Goal: Navigation & Orientation: Find specific page/section

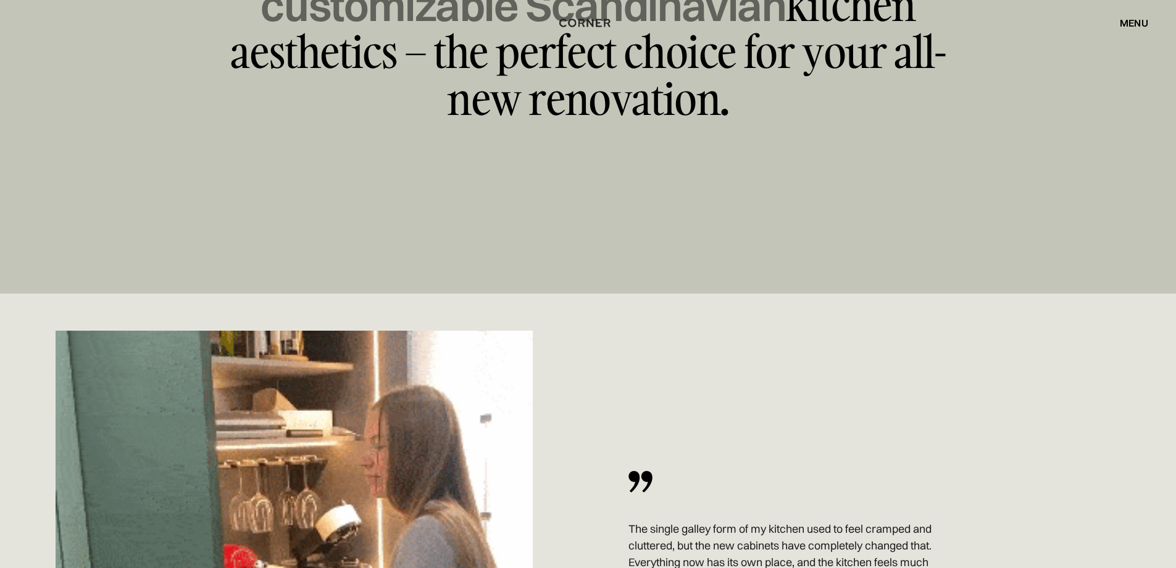
scroll to position [8199, 0]
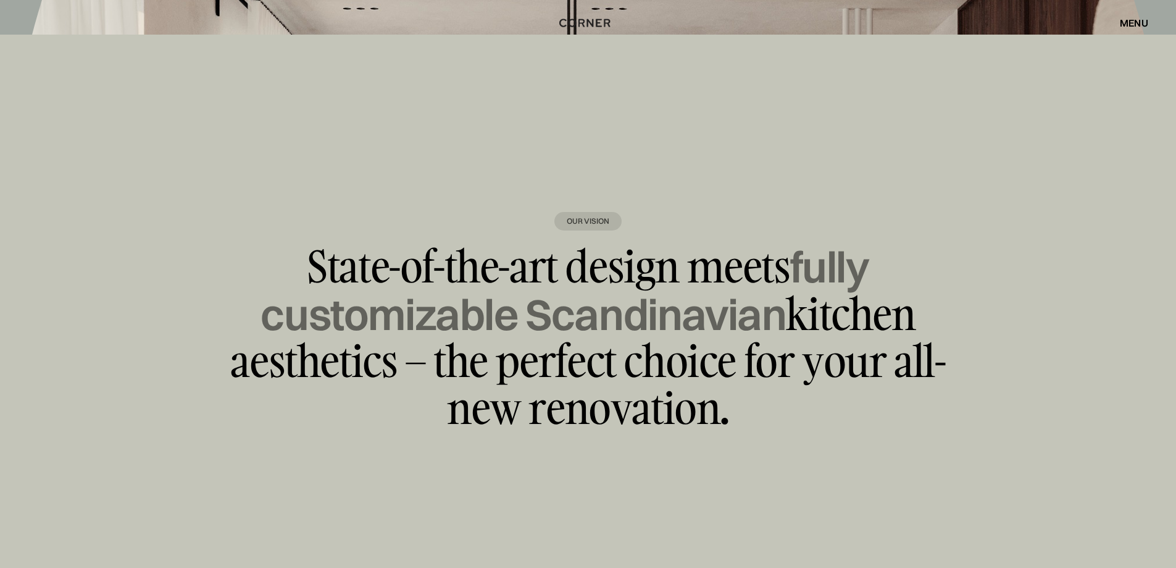
click at [1129, 22] on div "menu" at bounding box center [1134, 23] width 28 height 10
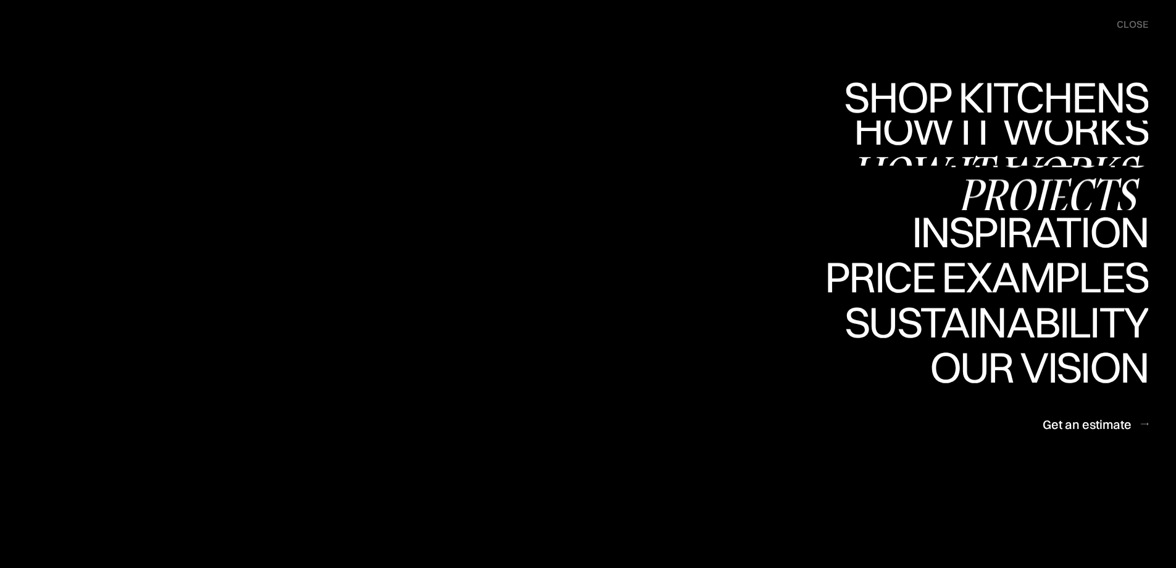
click at [979, 190] on div "Projects" at bounding box center [1049, 194] width 200 height 43
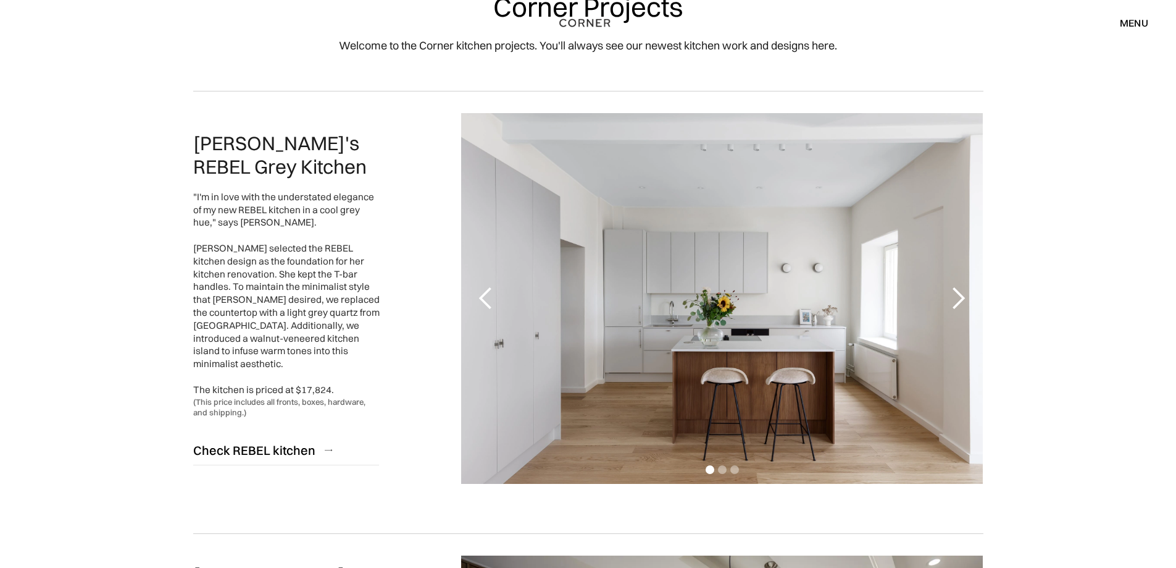
scroll to position [62, 0]
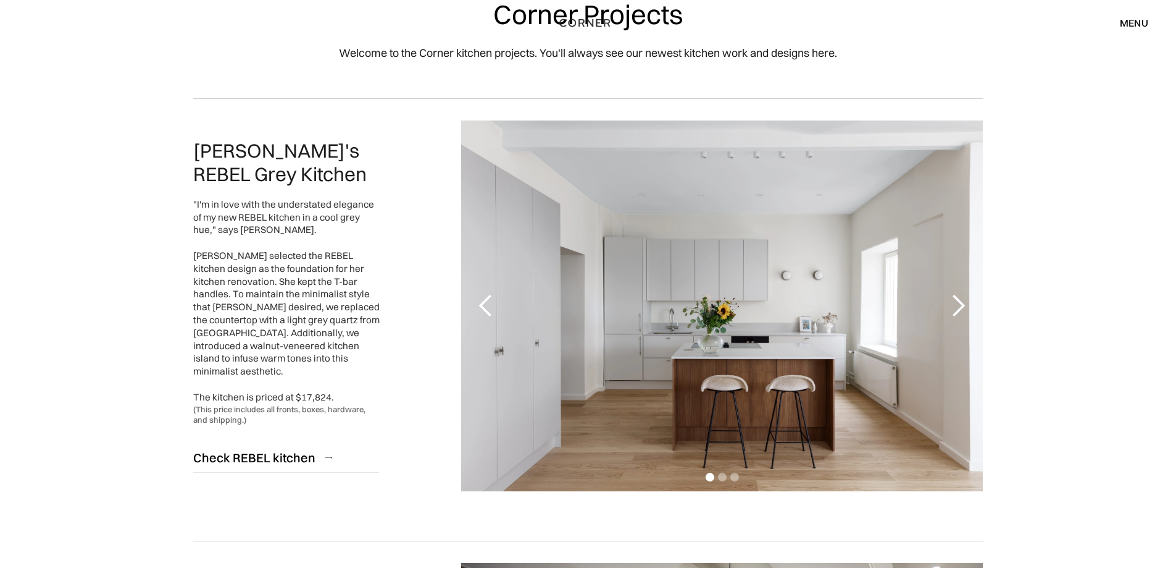
click at [958, 309] on div "next slide" at bounding box center [958, 305] width 25 height 25
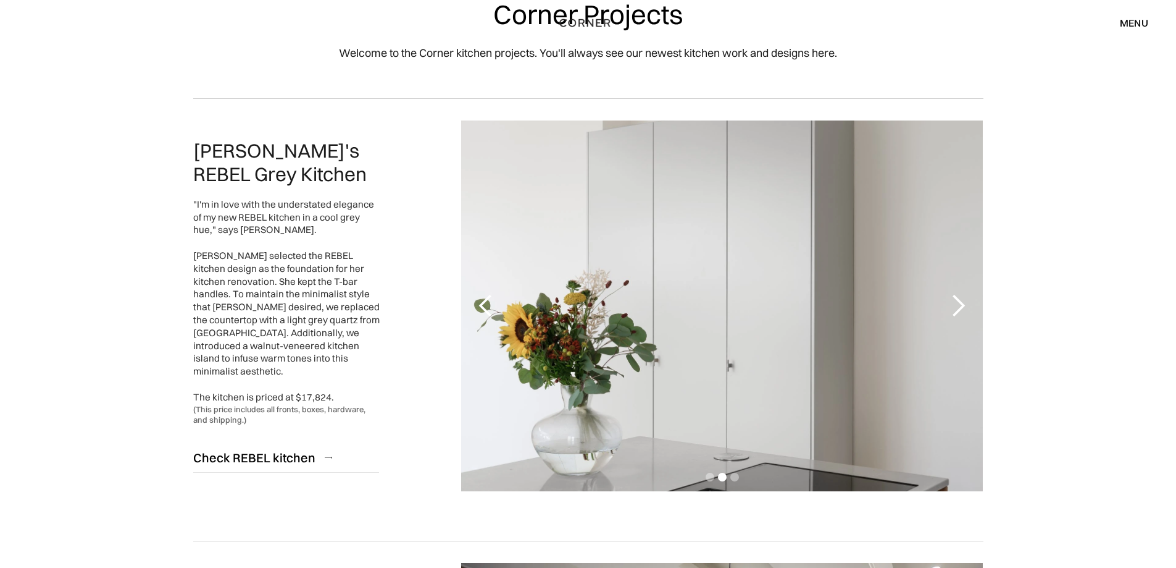
click at [958, 309] on div "next slide" at bounding box center [958, 305] width 25 height 25
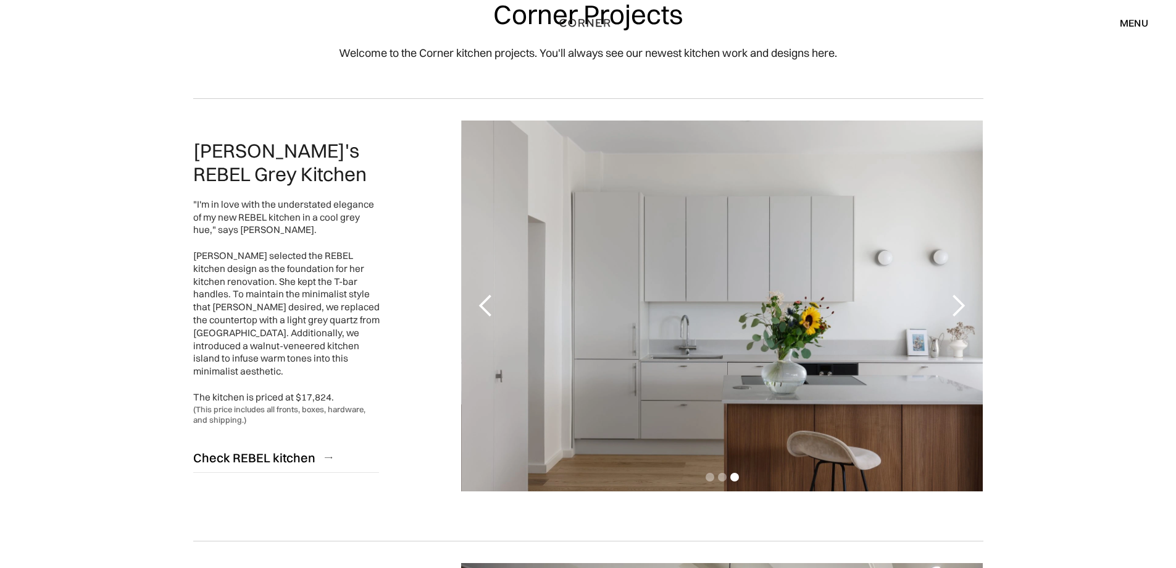
click at [958, 309] on div "next slide" at bounding box center [958, 305] width 25 height 25
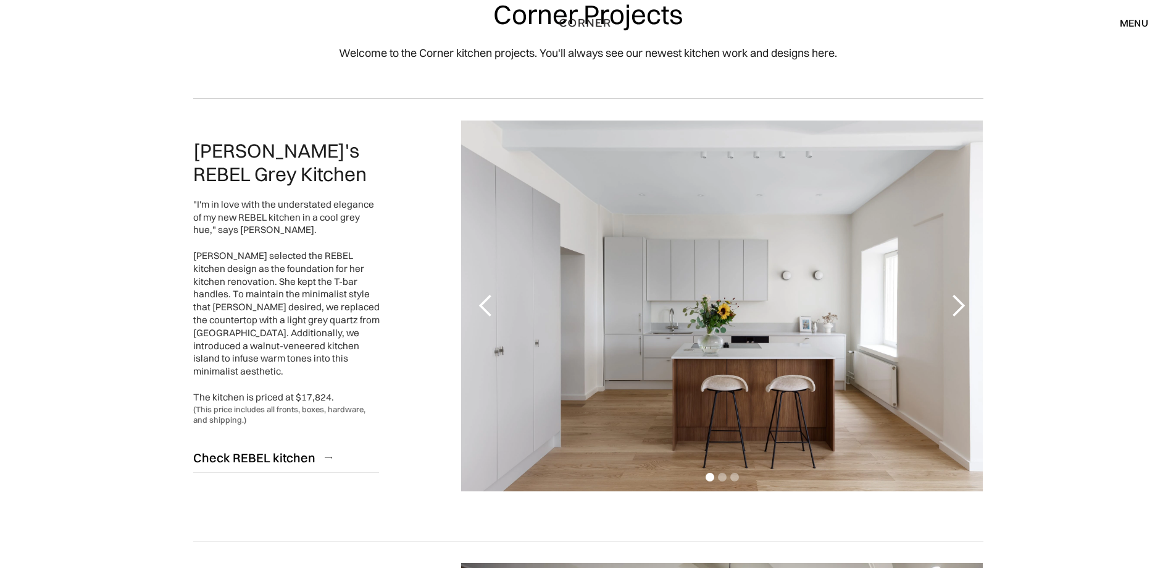
click at [958, 309] on div "next slide" at bounding box center [958, 305] width 25 height 25
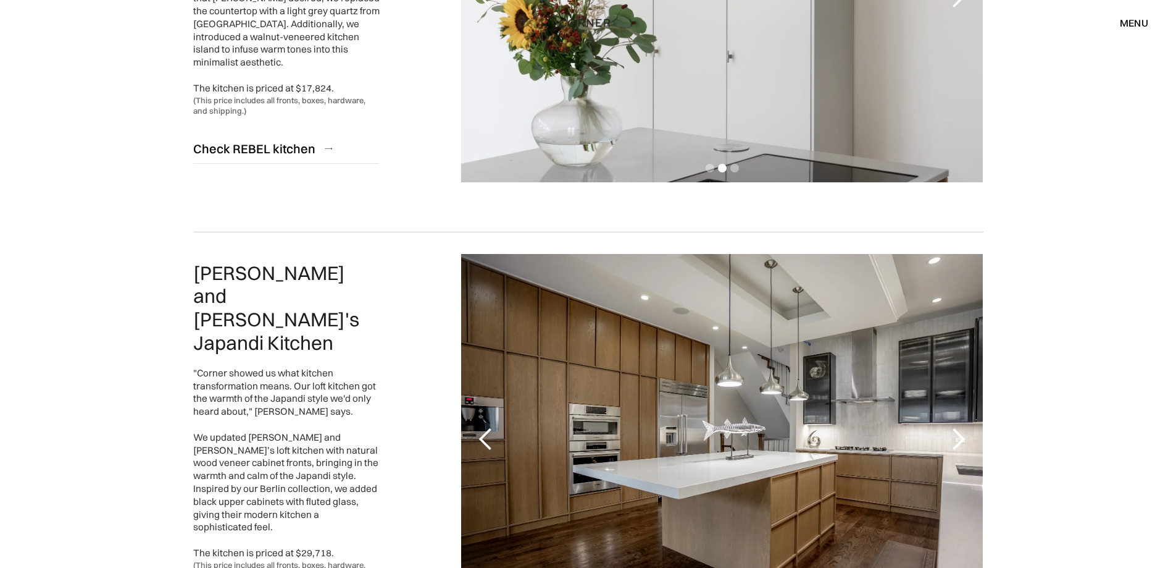
scroll to position [556, 0]
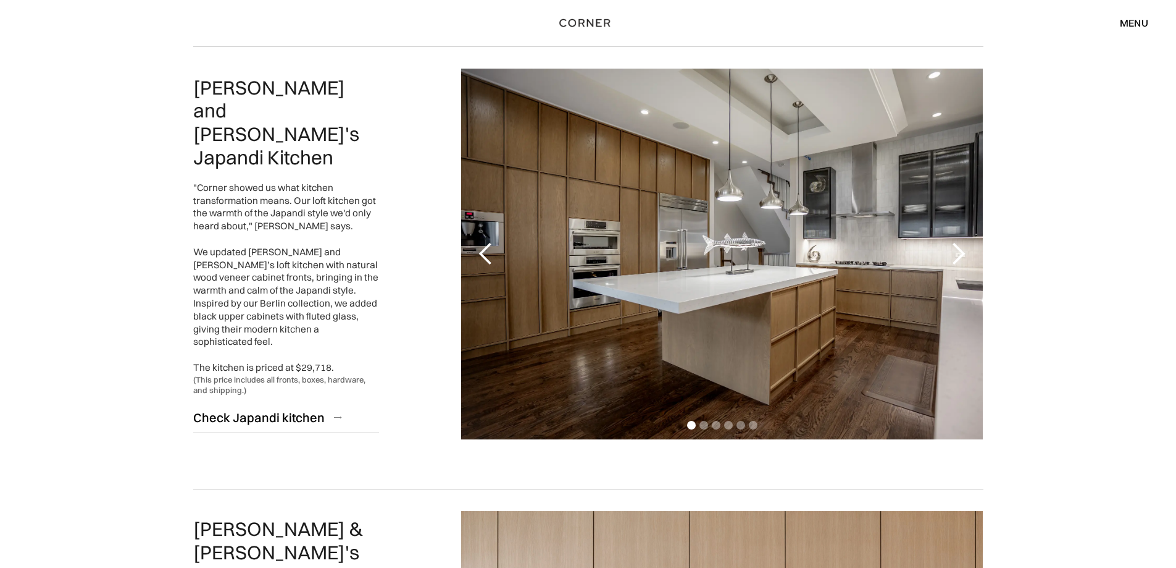
click at [956, 263] on div "next slide" at bounding box center [958, 253] width 25 height 25
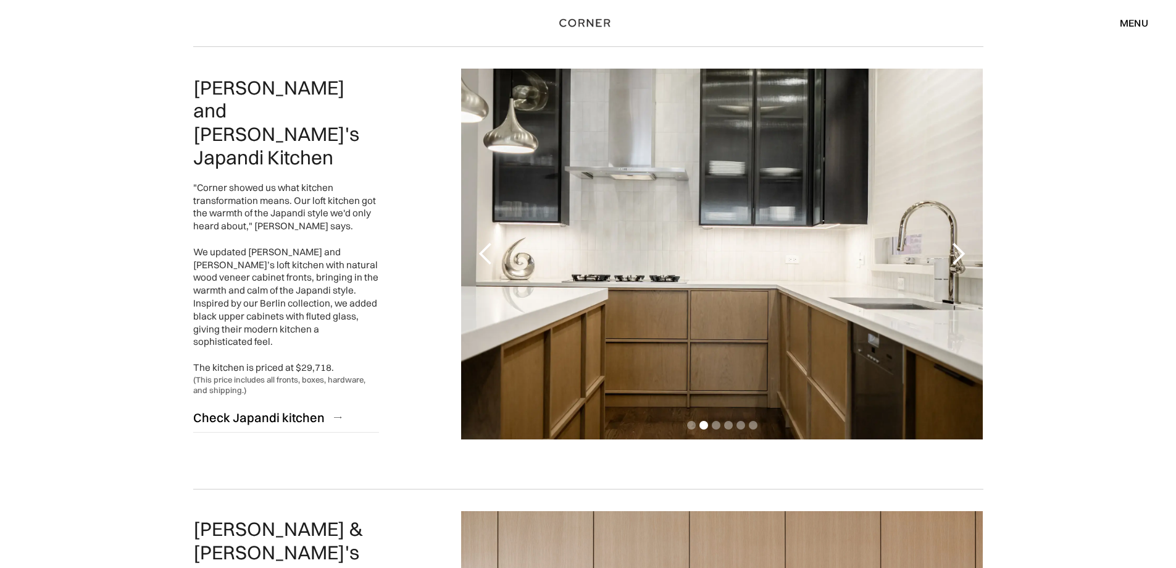
click at [956, 263] on div "next slide" at bounding box center [958, 253] width 25 height 25
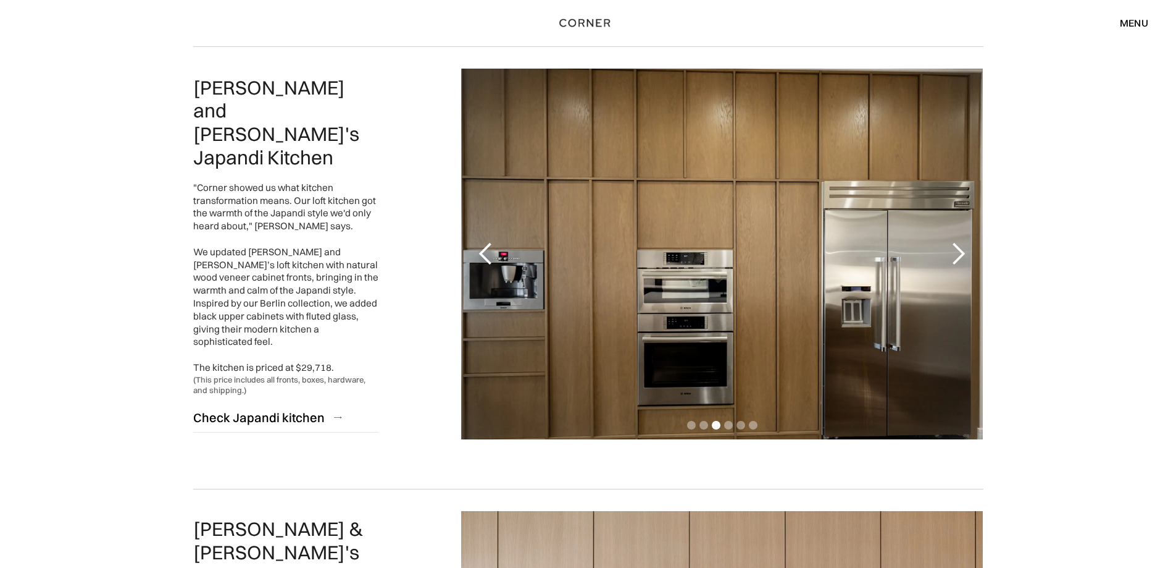
click at [956, 263] on div "next slide" at bounding box center [958, 253] width 25 height 25
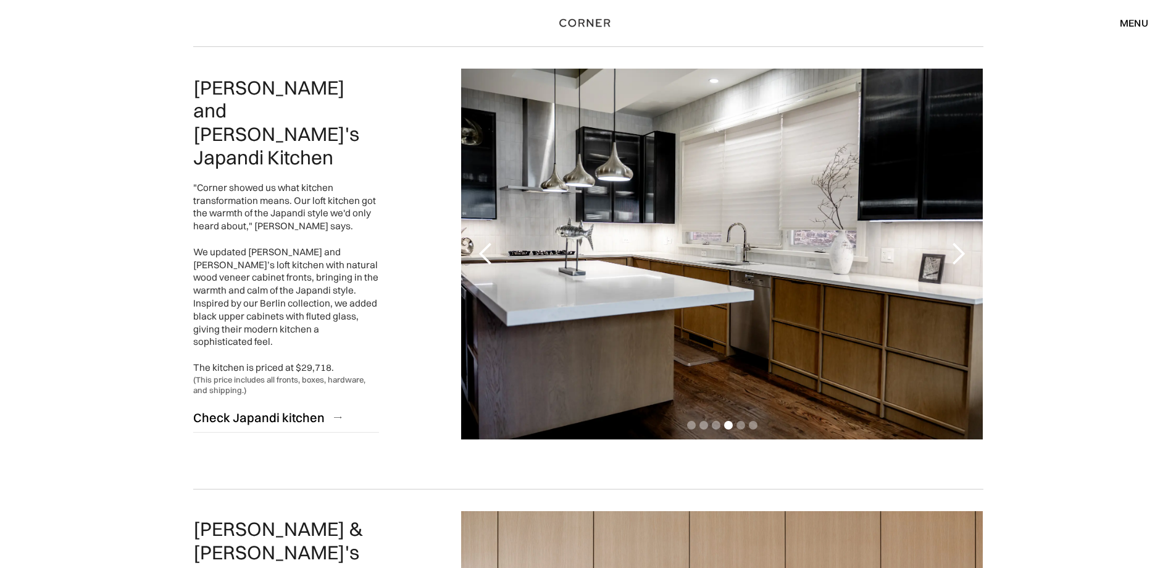
click at [956, 263] on div "next slide" at bounding box center [958, 253] width 25 height 25
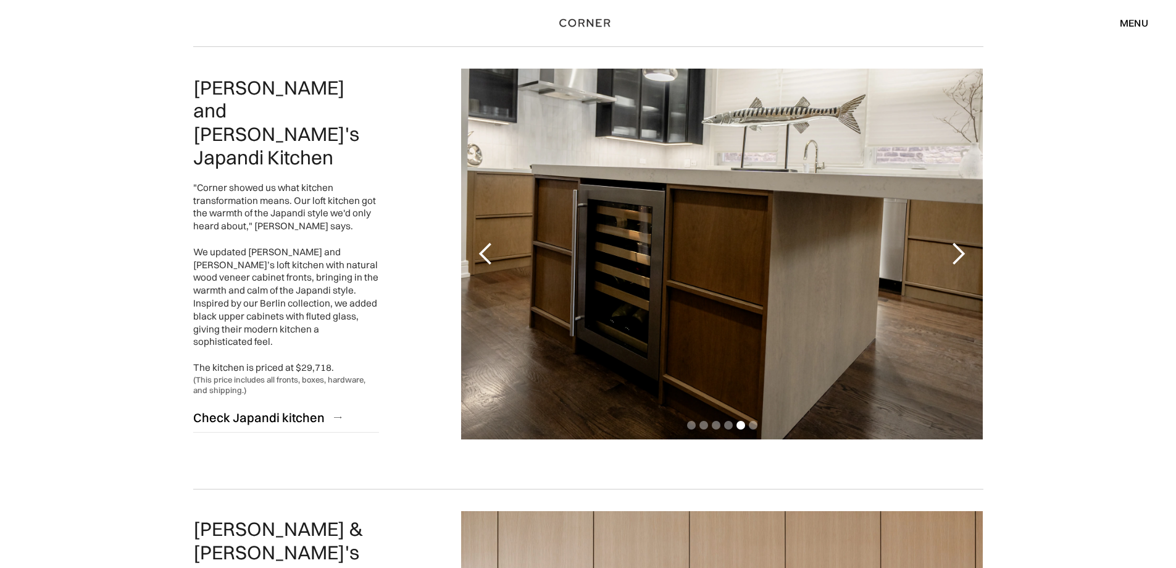
click at [956, 263] on div "next slide" at bounding box center [958, 253] width 25 height 25
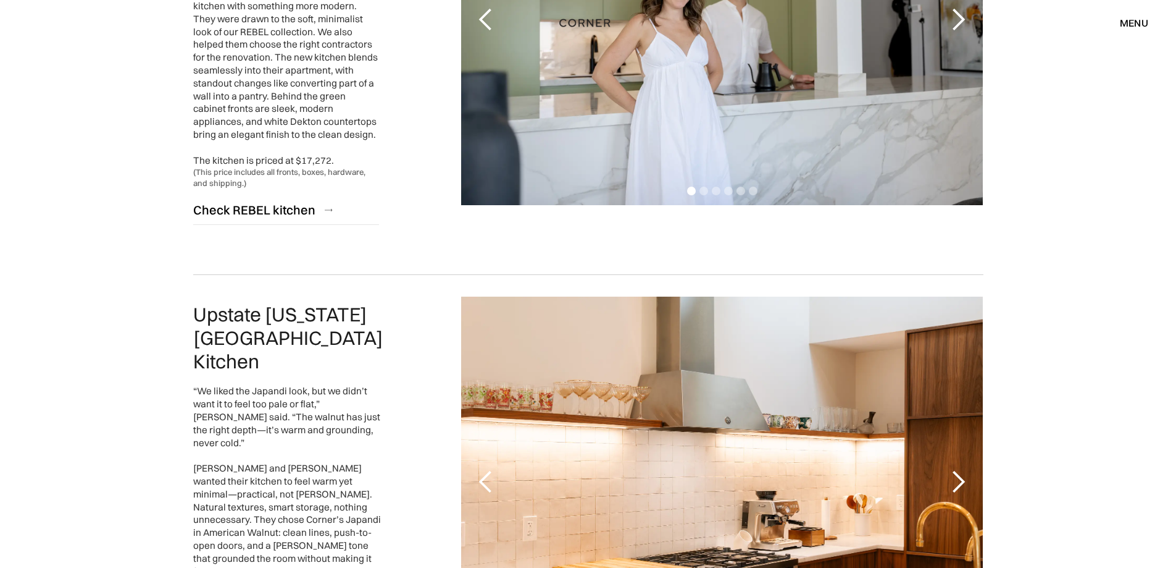
scroll to position [2408, 0]
